Goal: Task Accomplishment & Management: Complete application form

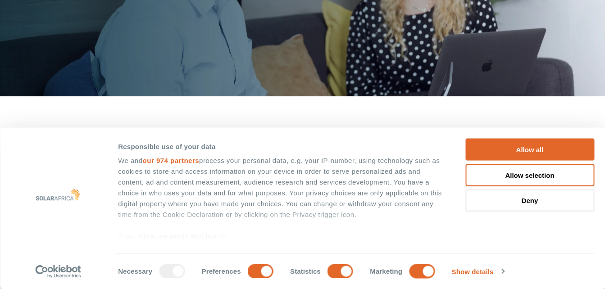
scroll to position [586, 0]
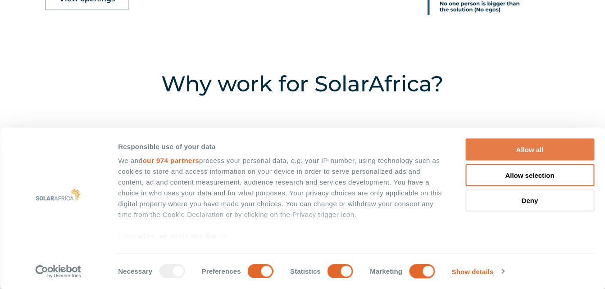
click at [516, 150] on button "Allow all" at bounding box center [529, 150] width 129 height 22
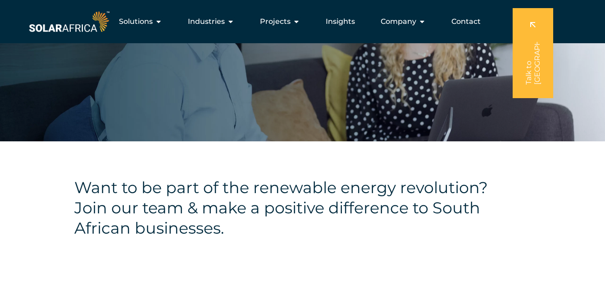
scroll to position [0, 0]
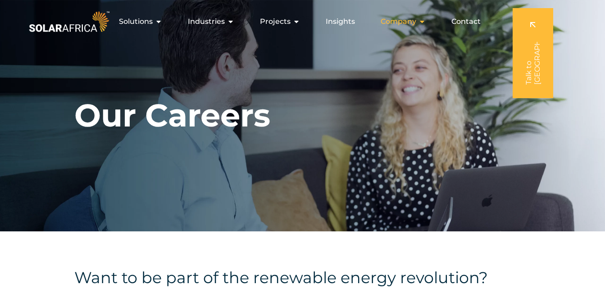
click at [420, 24] on icon "Menu" at bounding box center [421, 21] width 7 height 7
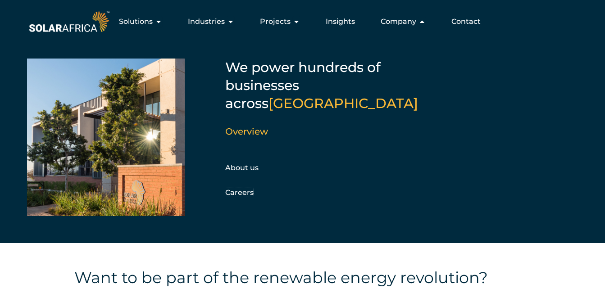
drag, startPoint x: 240, startPoint y: 178, endPoint x: 404, endPoint y: 175, distance: 164.9
click at [240, 188] on link "Careers" at bounding box center [239, 192] width 28 height 9
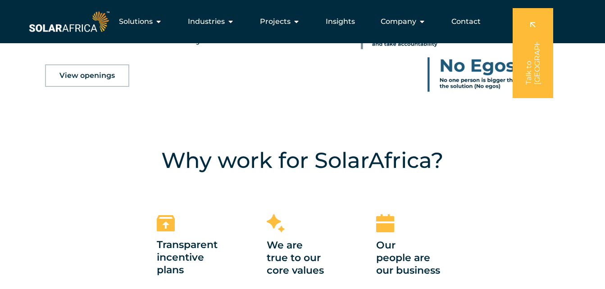
scroll to position [495, 0]
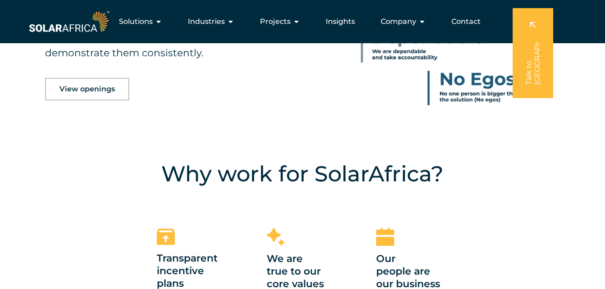
click at [91, 90] on span "View openings" at bounding box center [86, 89] width 55 height 7
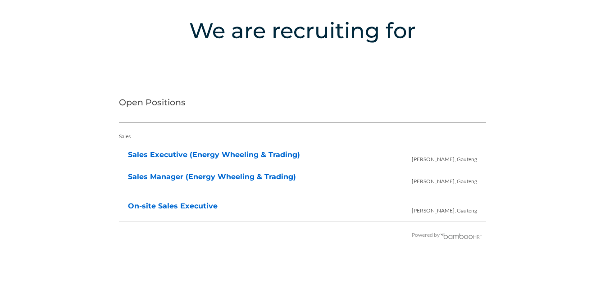
scroll to position [1836, 0]
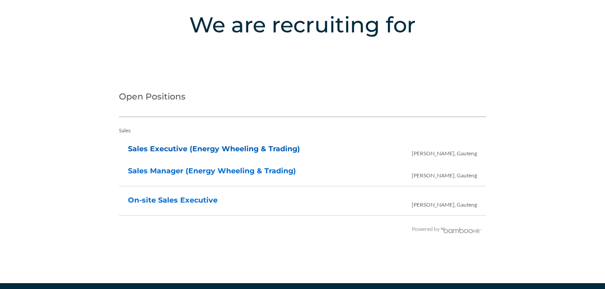
click at [187, 148] on link "Sales Executive (Energy Wheeling & Trading)" at bounding box center [214, 149] width 172 height 9
